Goal: Information Seeking & Learning: Learn about a topic

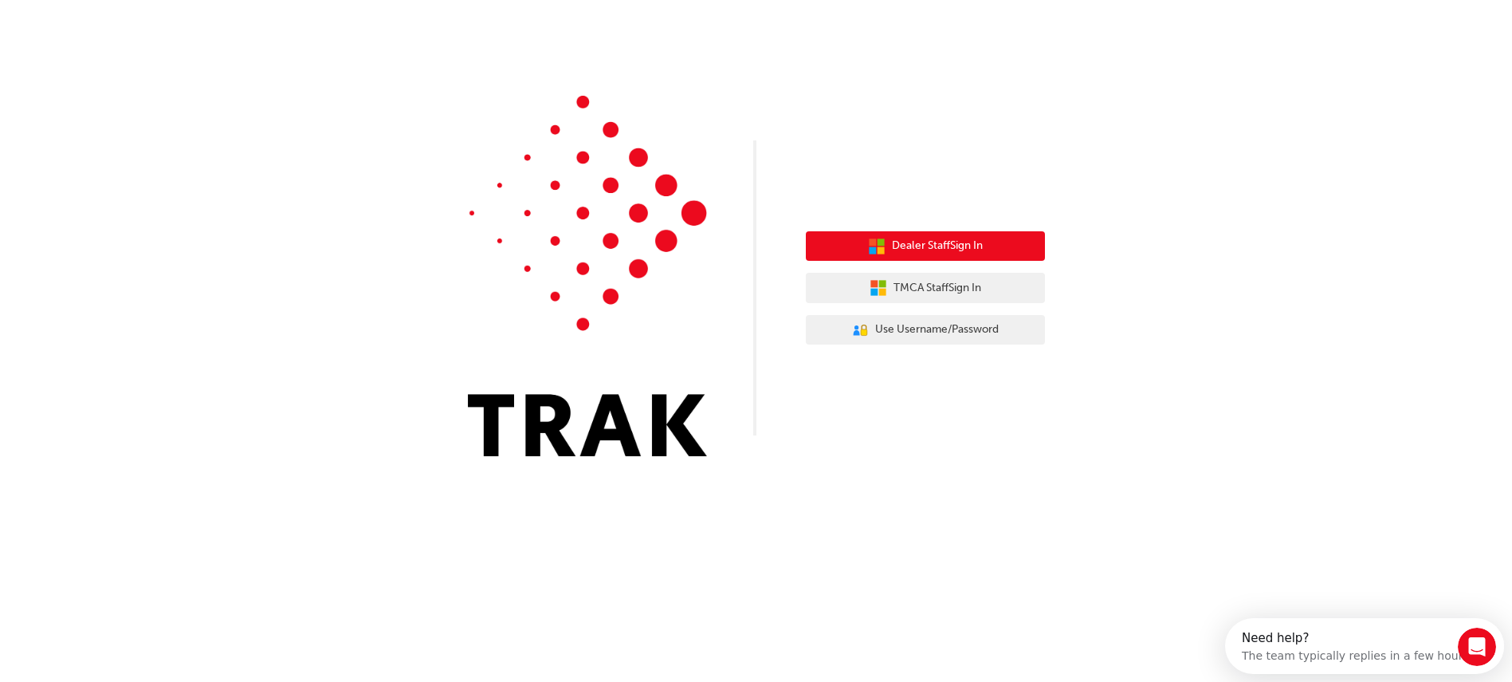
click at [936, 256] on button "Dealer Staff Sign In" at bounding box center [925, 246] width 239 height 30
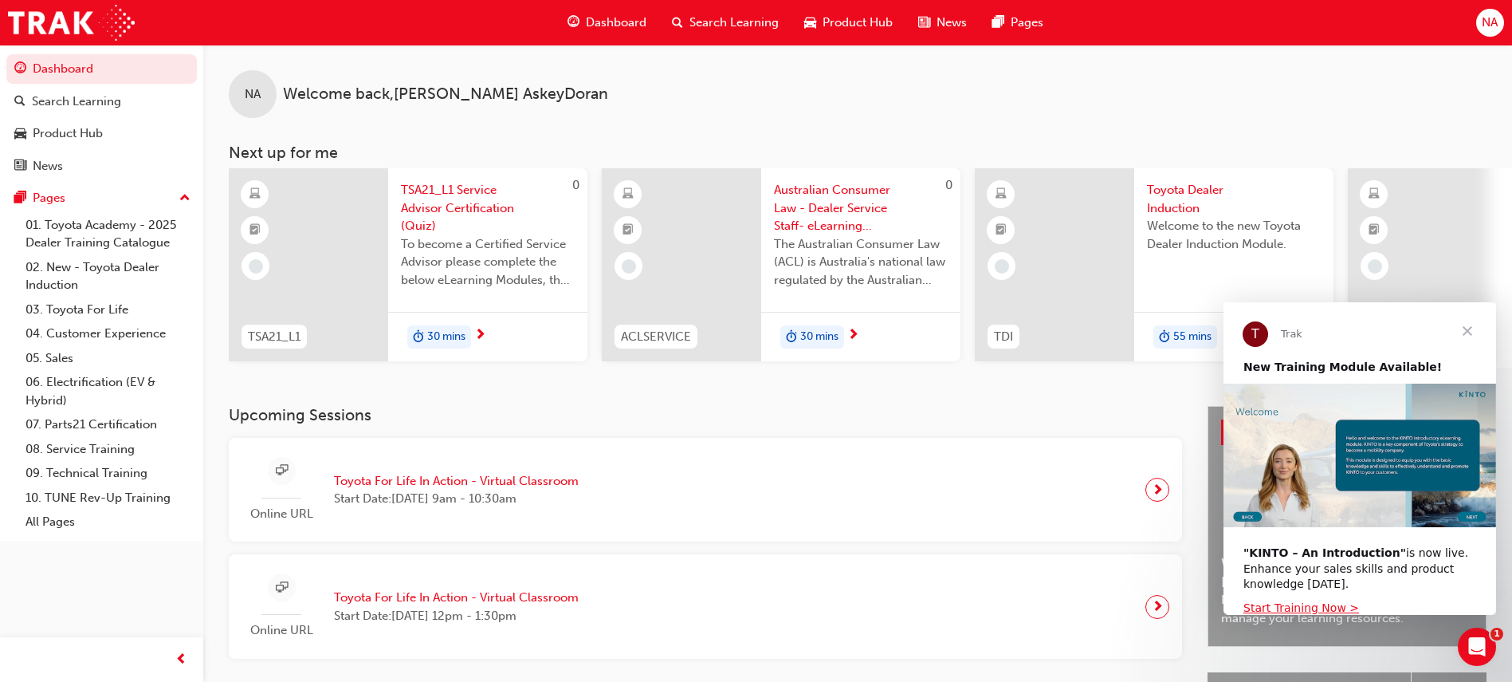
click at [1469, 331] on span "Close" at bounding box center [1467, 330] width 57 height 57
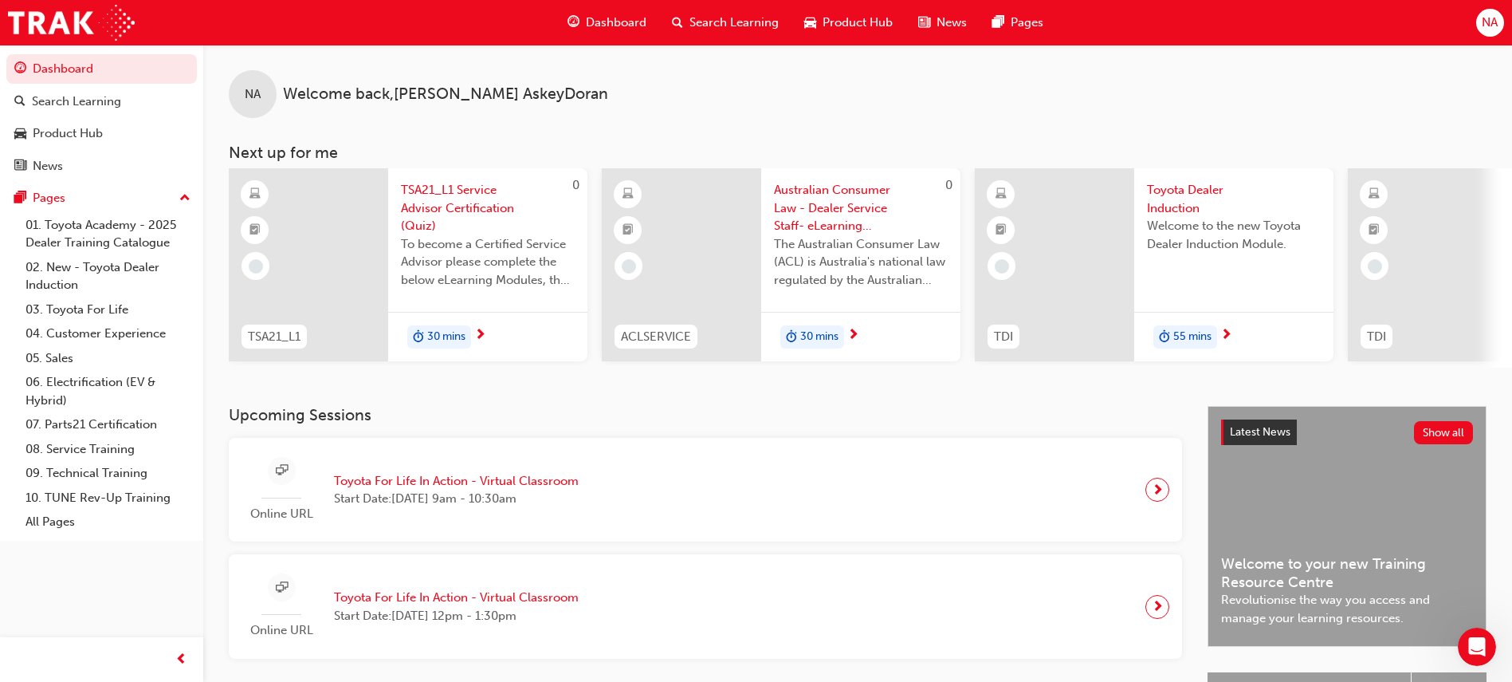
click at [746, 21] on span "Search Learning" at bounding box center [734, 23] width 89 height 18
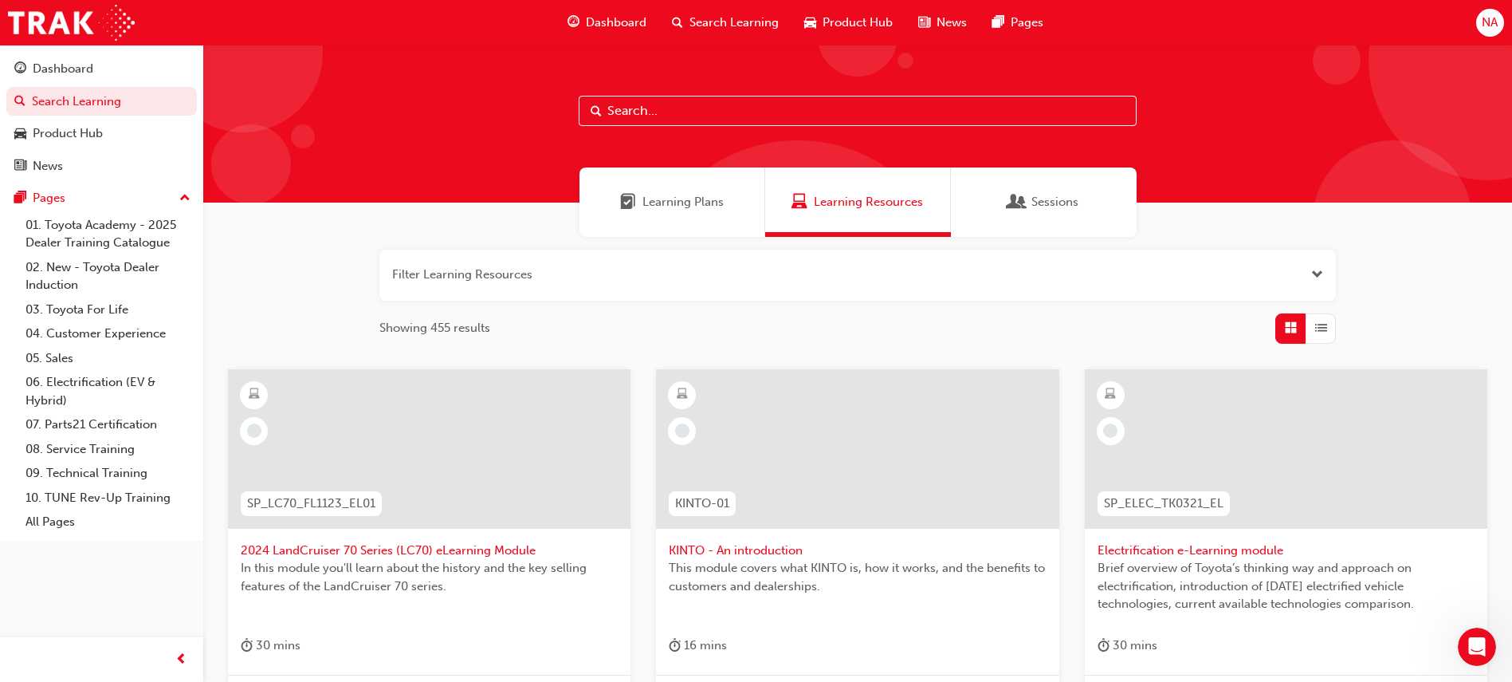
click at [717, 112] on input "text" at bounding box center [858, 111] width 558 height 30
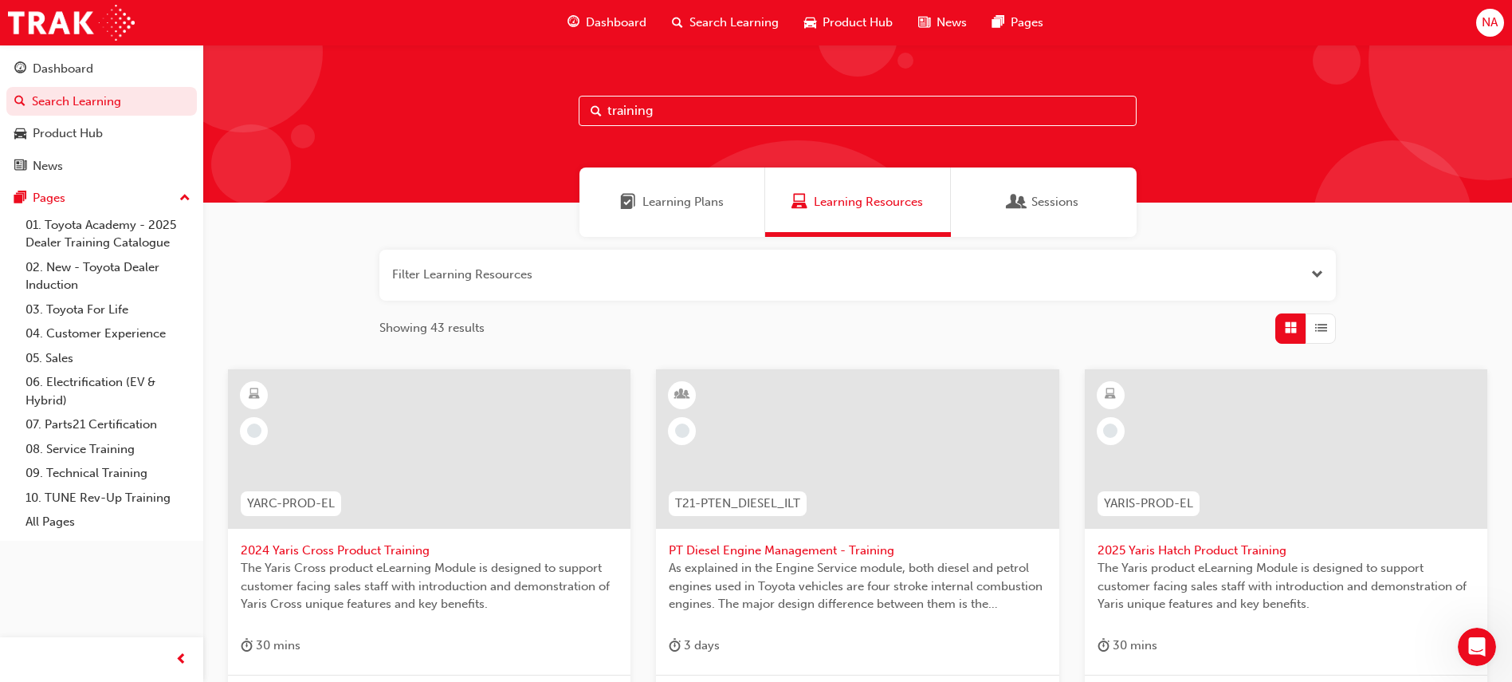
click at [650, 101] on input "training" at bounding box center [858, 111] width 558 height 30
type input "t"
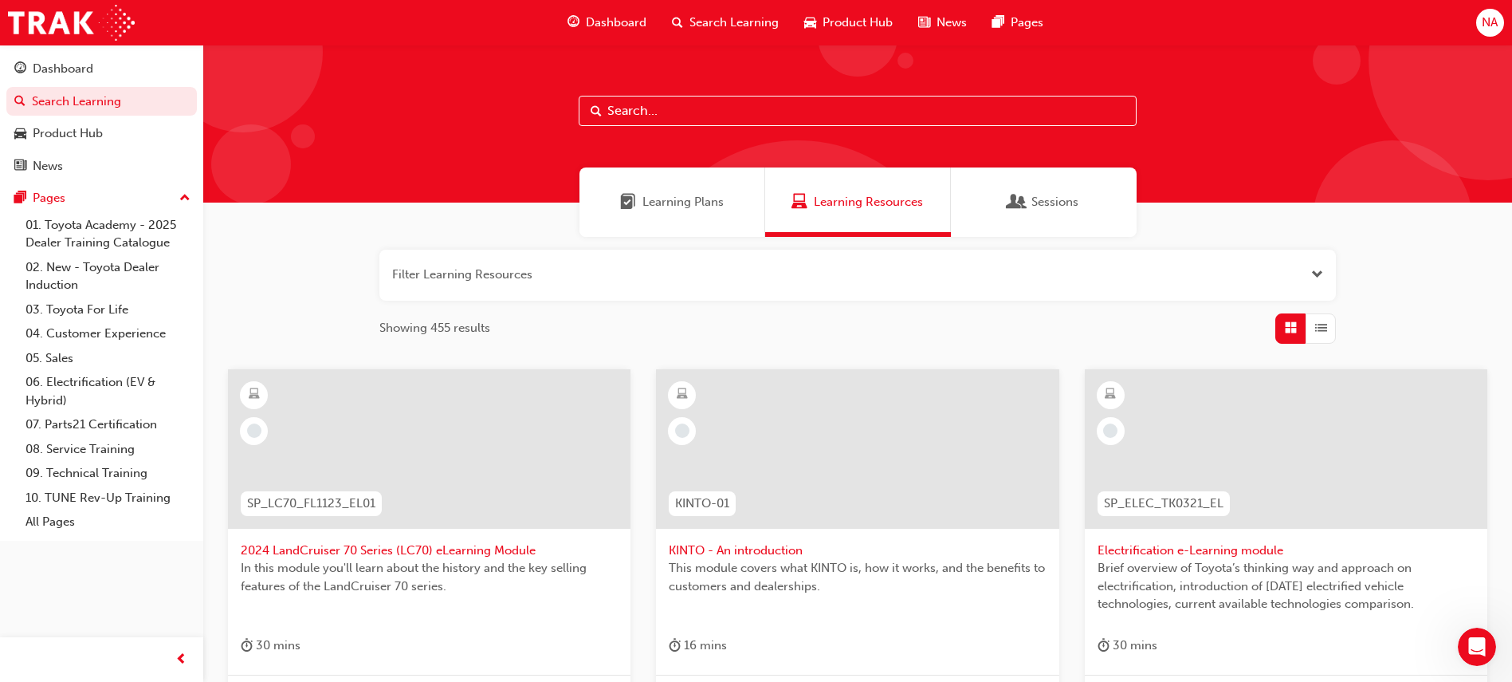
type input "t"
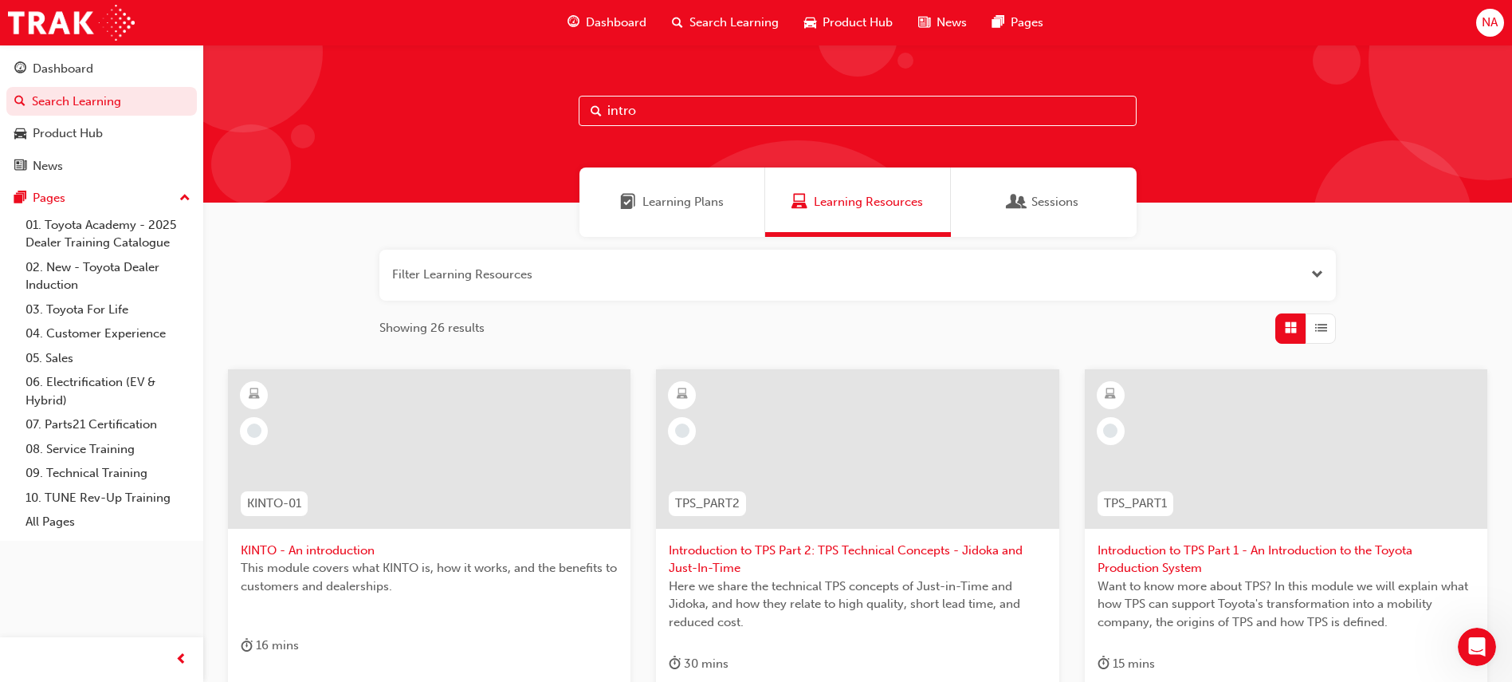
type input "intro"
click at [611, 15] on span "Dashboard" at bounding box center [616, 23] width 61 height 18
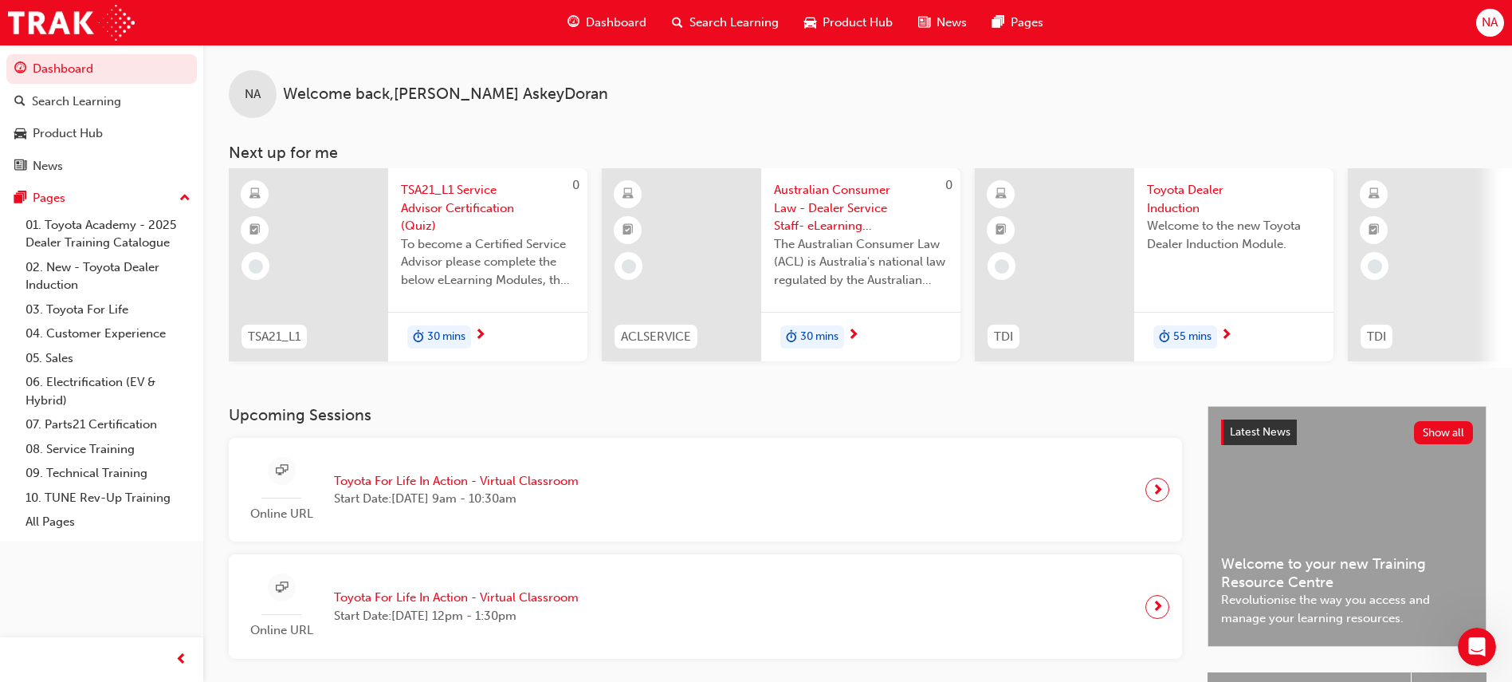
click at [735, 13] on div "Search Learning" at bounding box center [725, 22] width 132 height 33
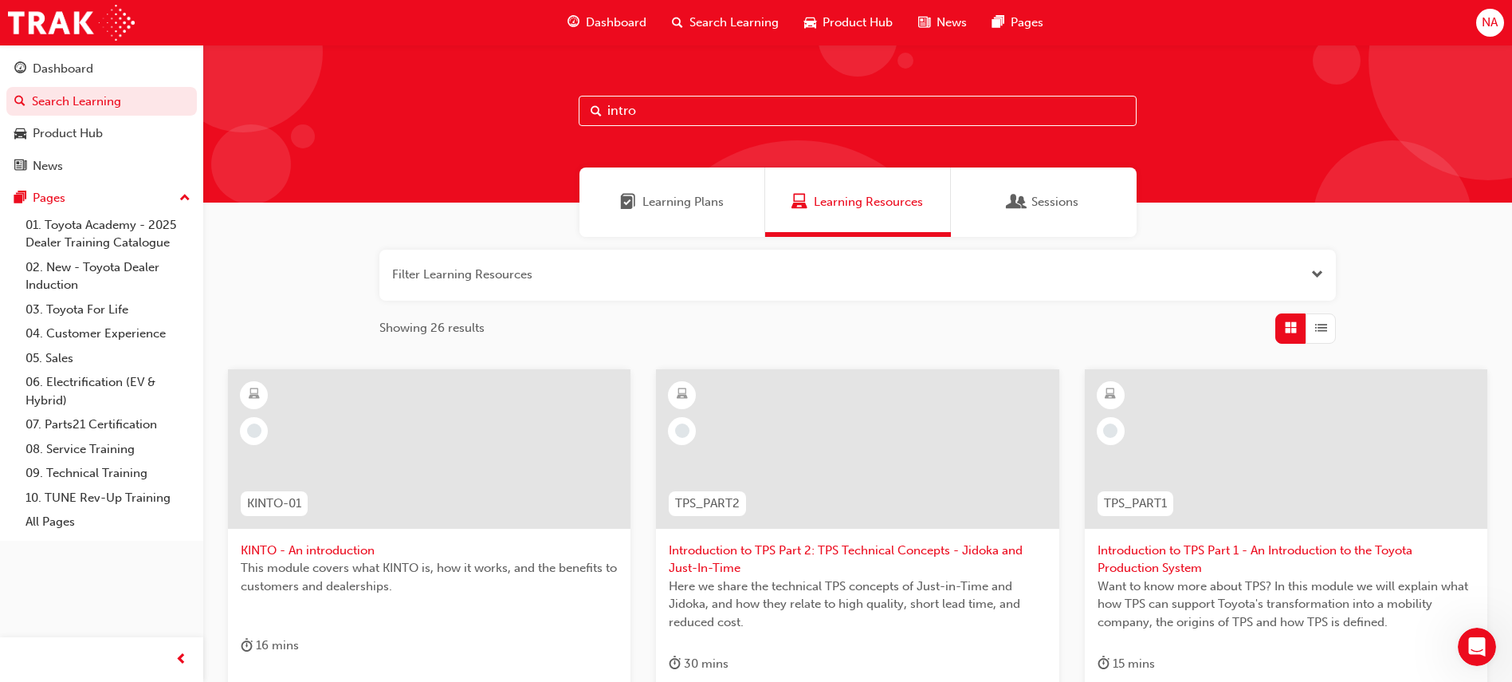
click at [607, 196] on div "Learning Plans" at bounding box center [673, 201] width 186 height 69
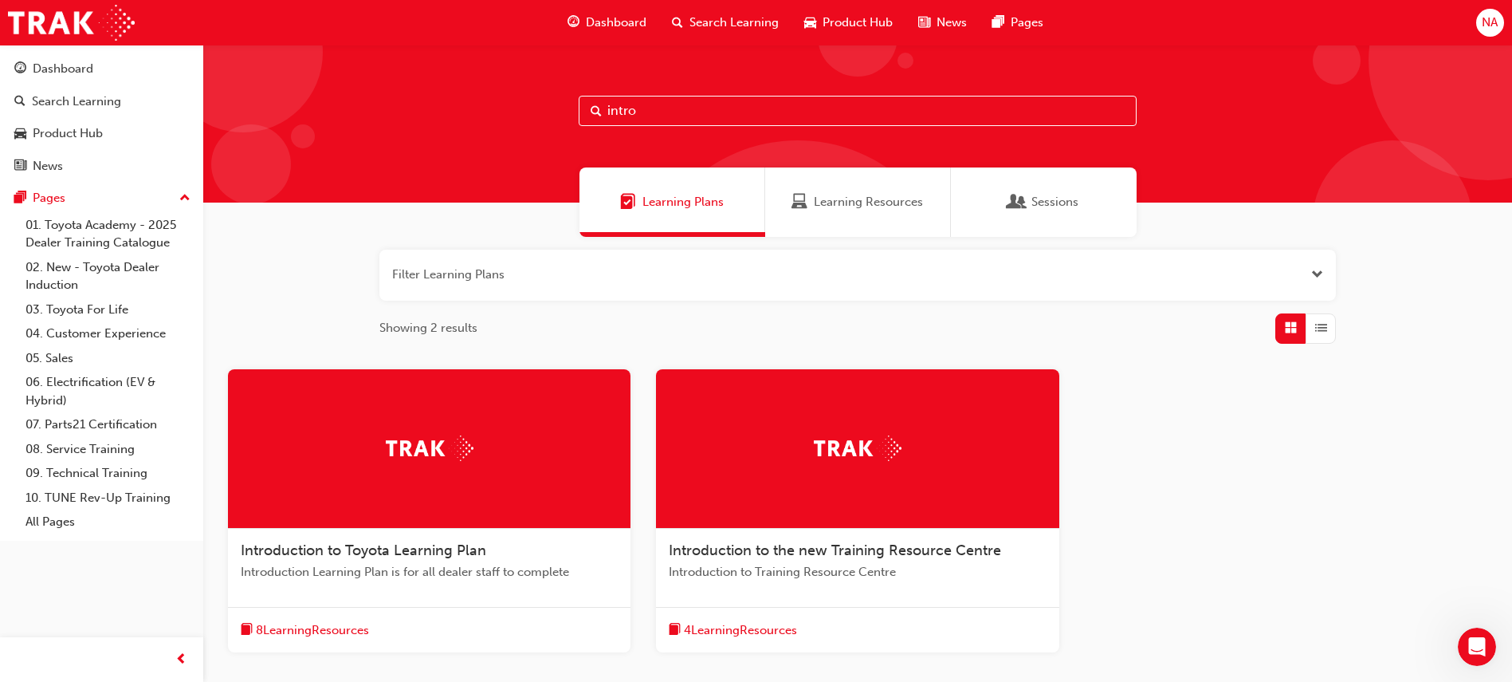
scroll to position [80, 0]
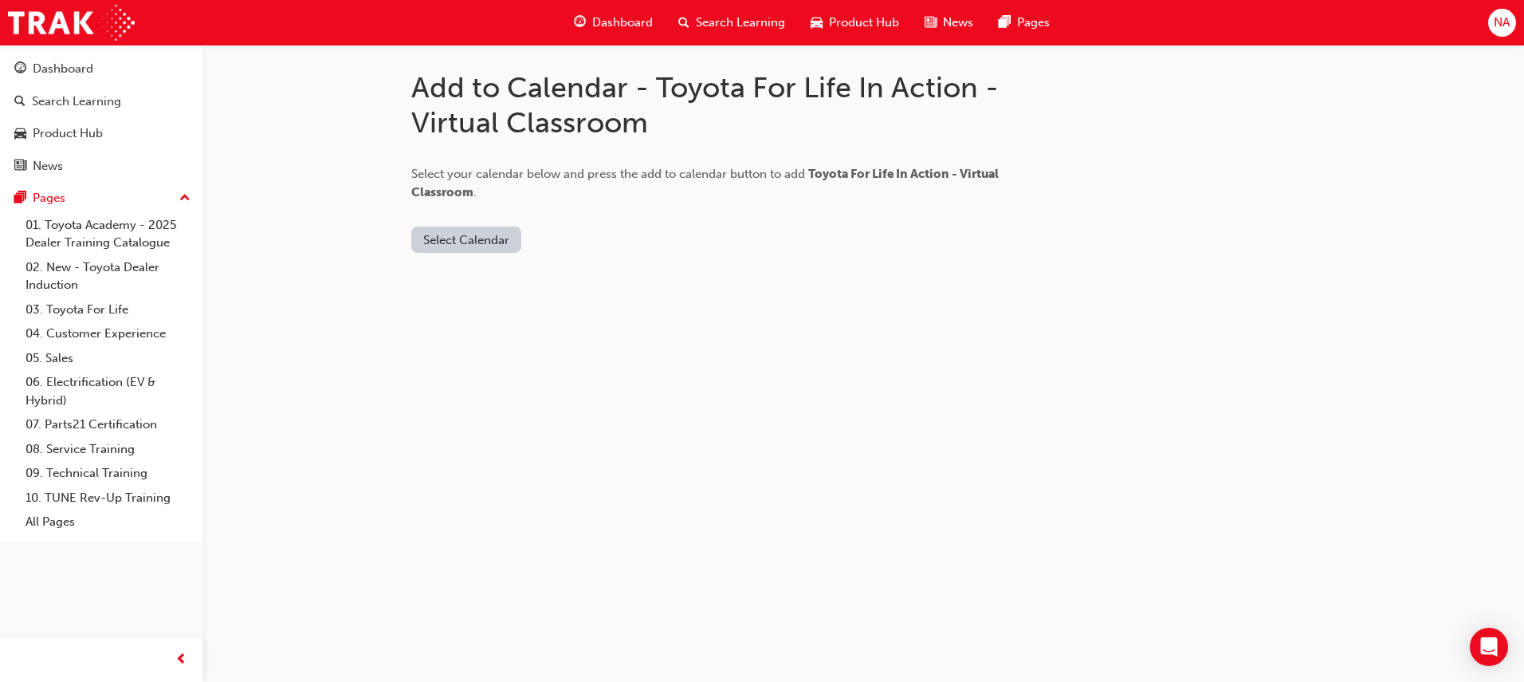
click at [497, 242] on button "Select Calendar" at bounding box center [466, 239] width 110 height 26
click at [499, 276] on div "Outlook.com" at bounding box center [467, 278] width 96 height 18
click at [606, 238] on button "Add to Calendar" at bounding box center [600, 239] width 113 height 26
